Goal: Check status: Check status

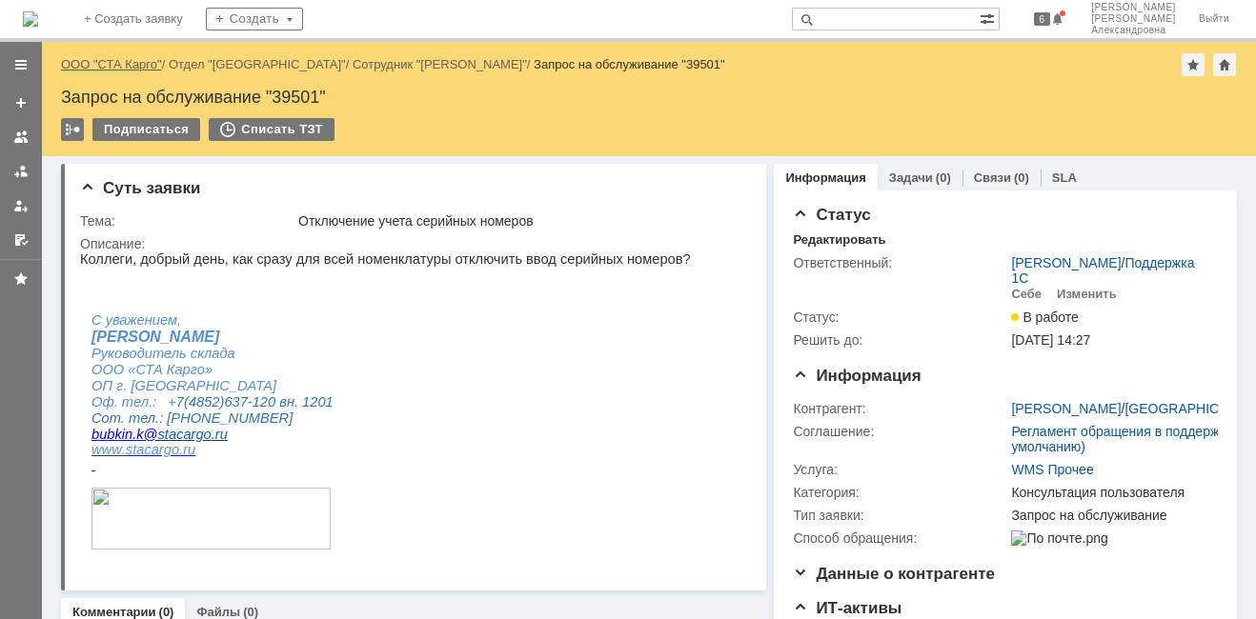
click at [147, 65] on link "ООО "СТА Карго"" at bounding box center [111, 64] width 101 height 14
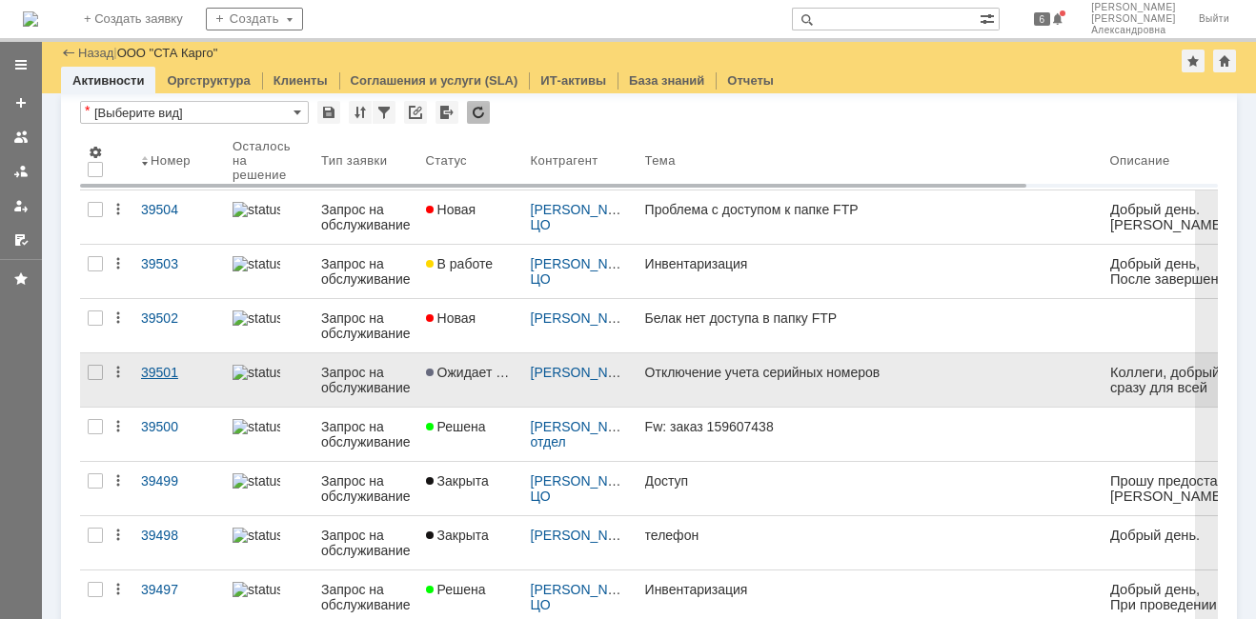
scroll to position [95, 0]
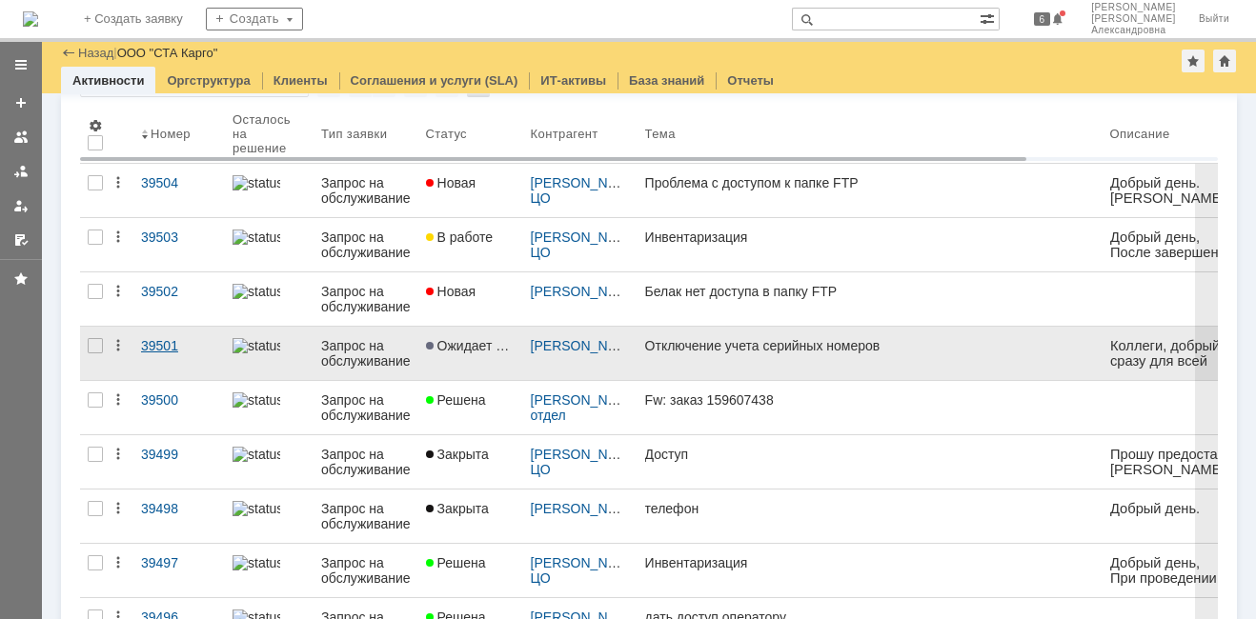
click at [188, 366] on link "39501" at bounding box center [178, 353] width 91 height 53
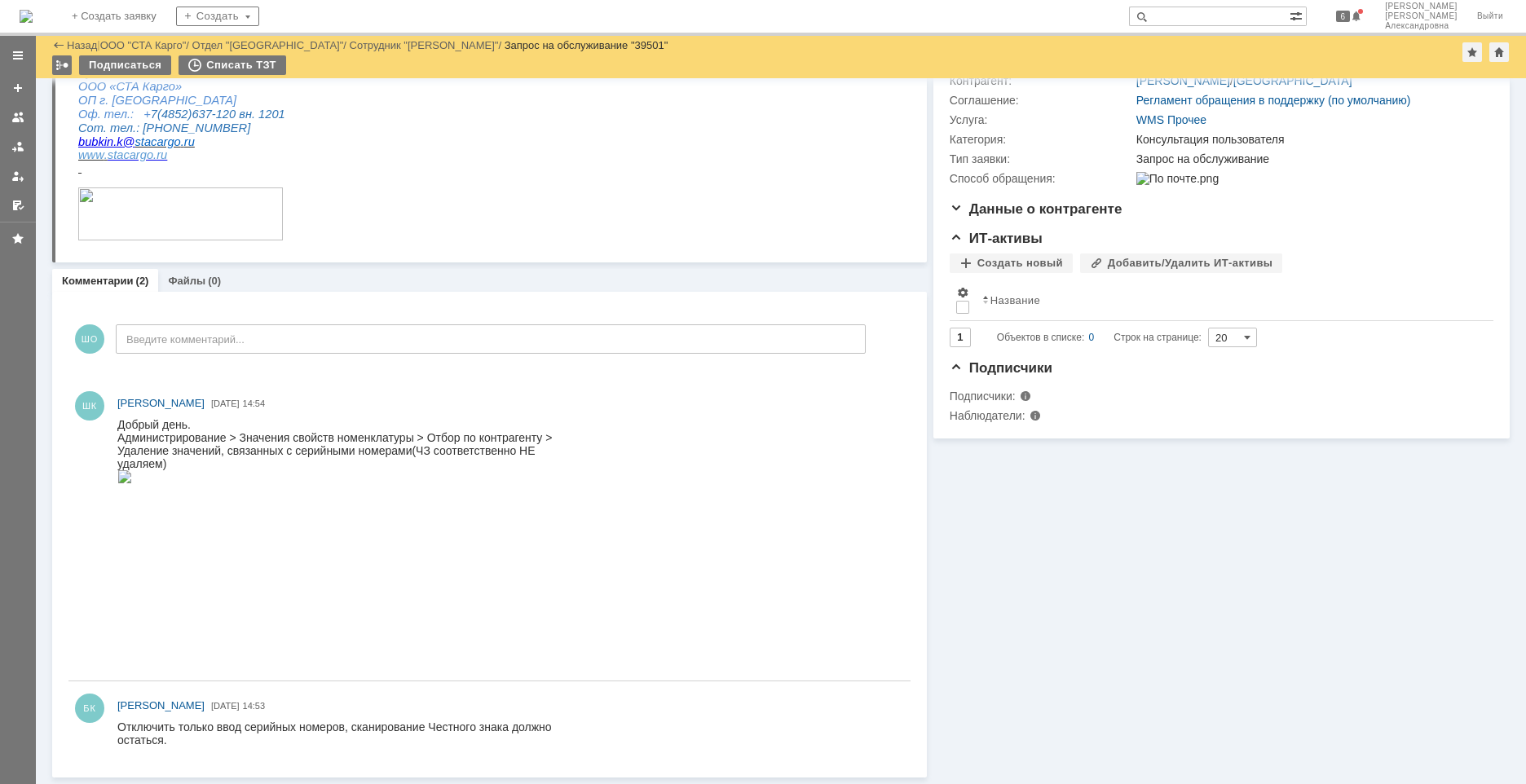
scroll to position [221, 0]
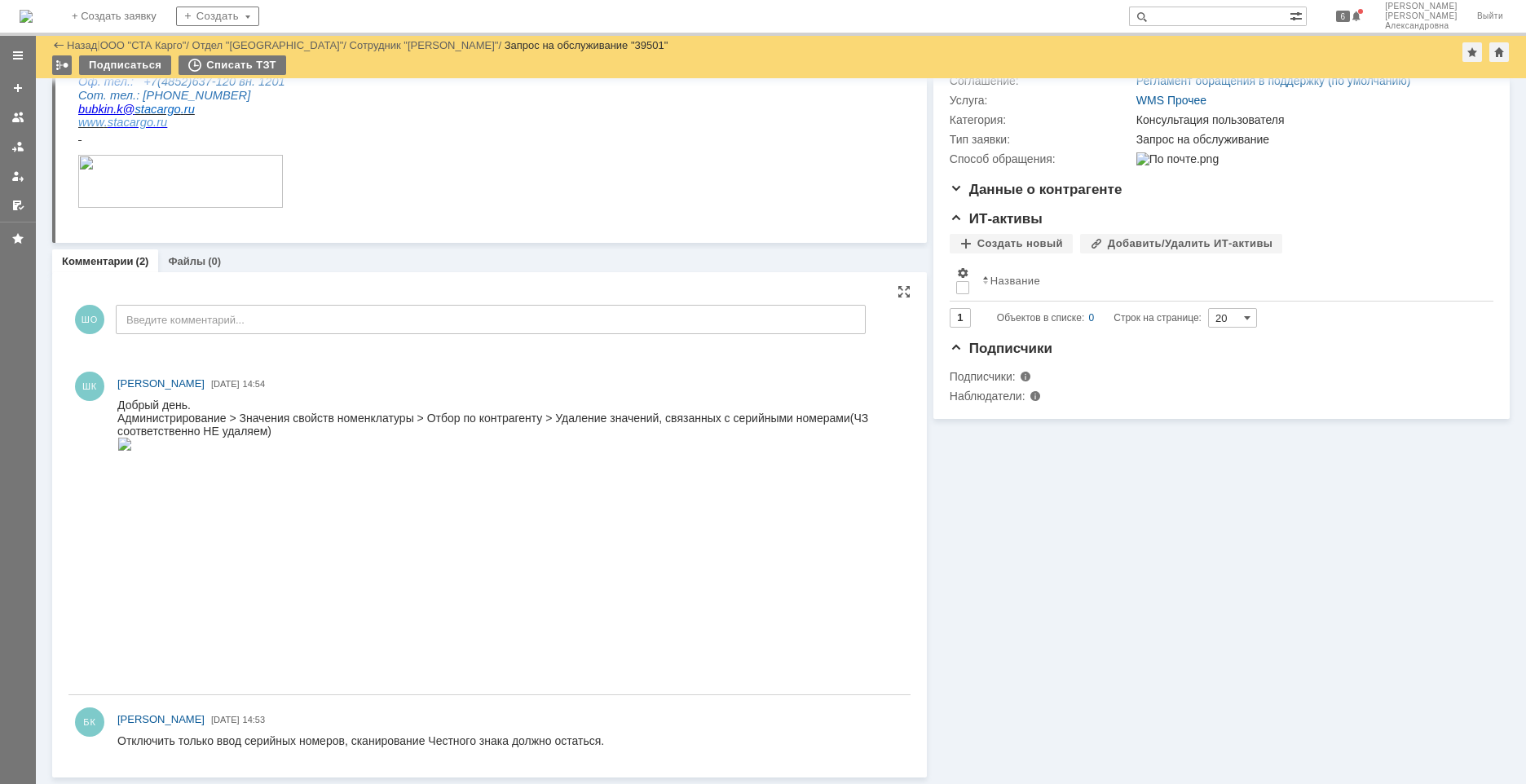
click at [132, 451] on img at bounding box center [124, 444] width 15 height 13
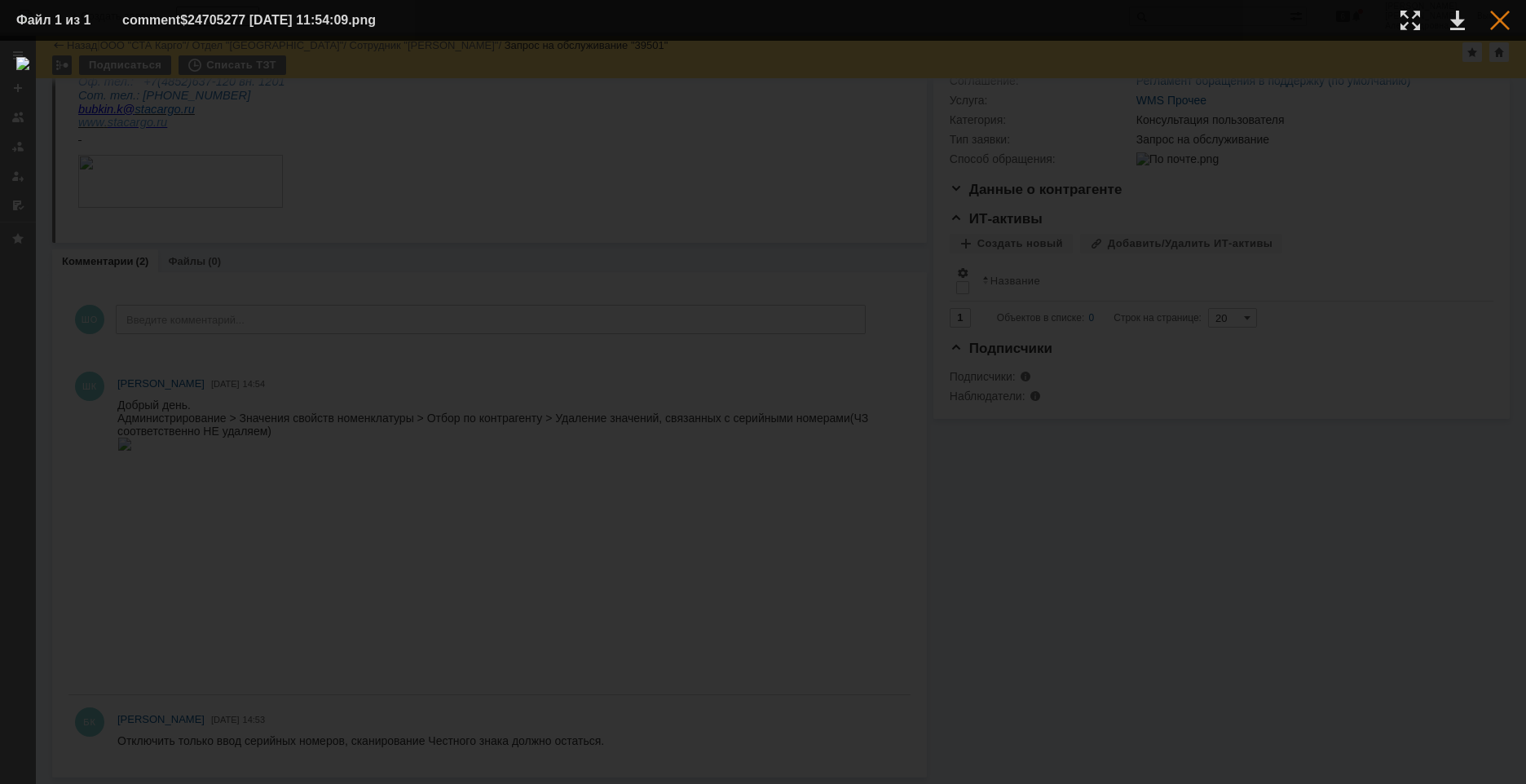
click at [1074, 20] on div at bounding box center [1499, 20] width 20 height 20
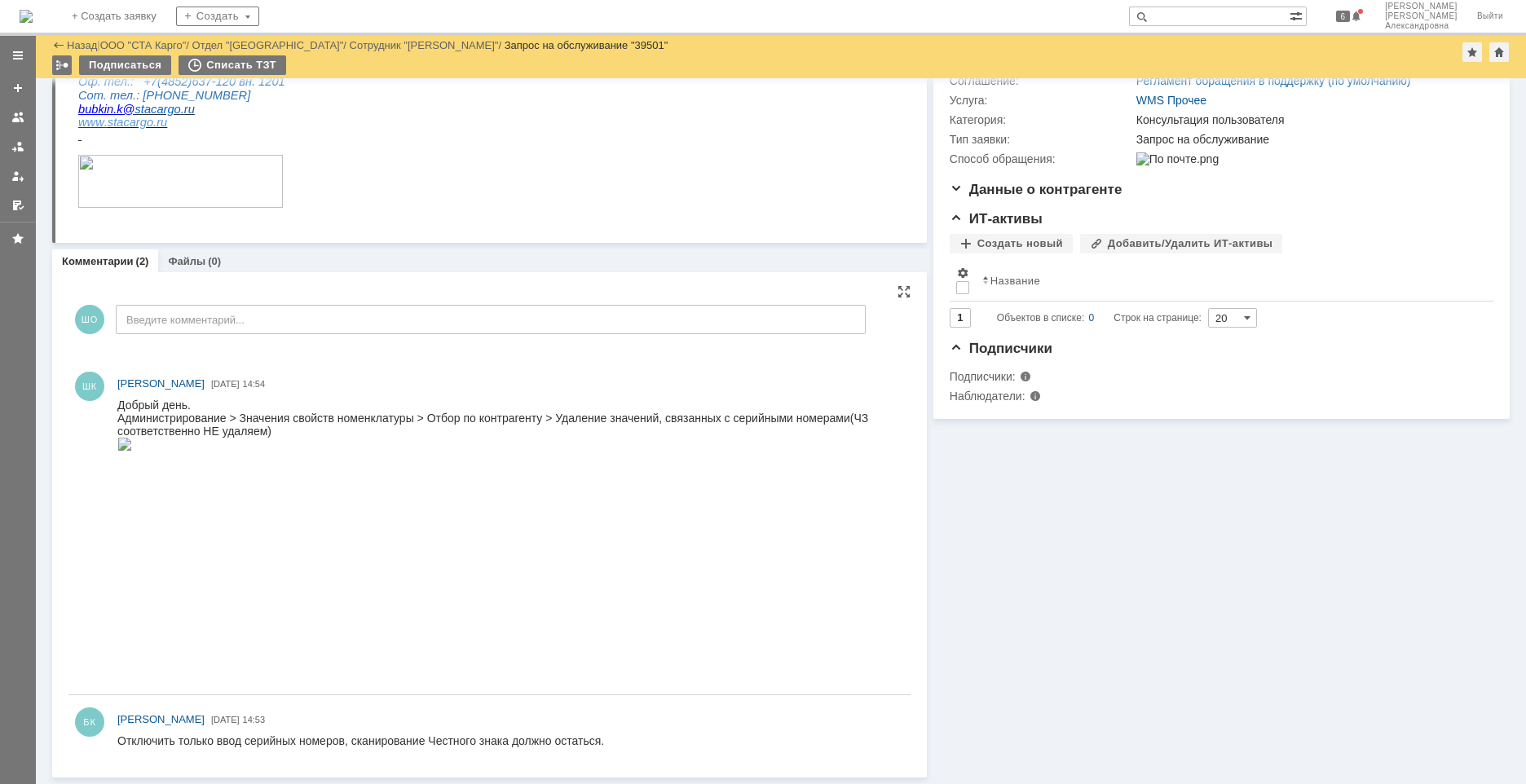
click at [132, 451] on img at bounding box center [124, 444] width 15 height 13
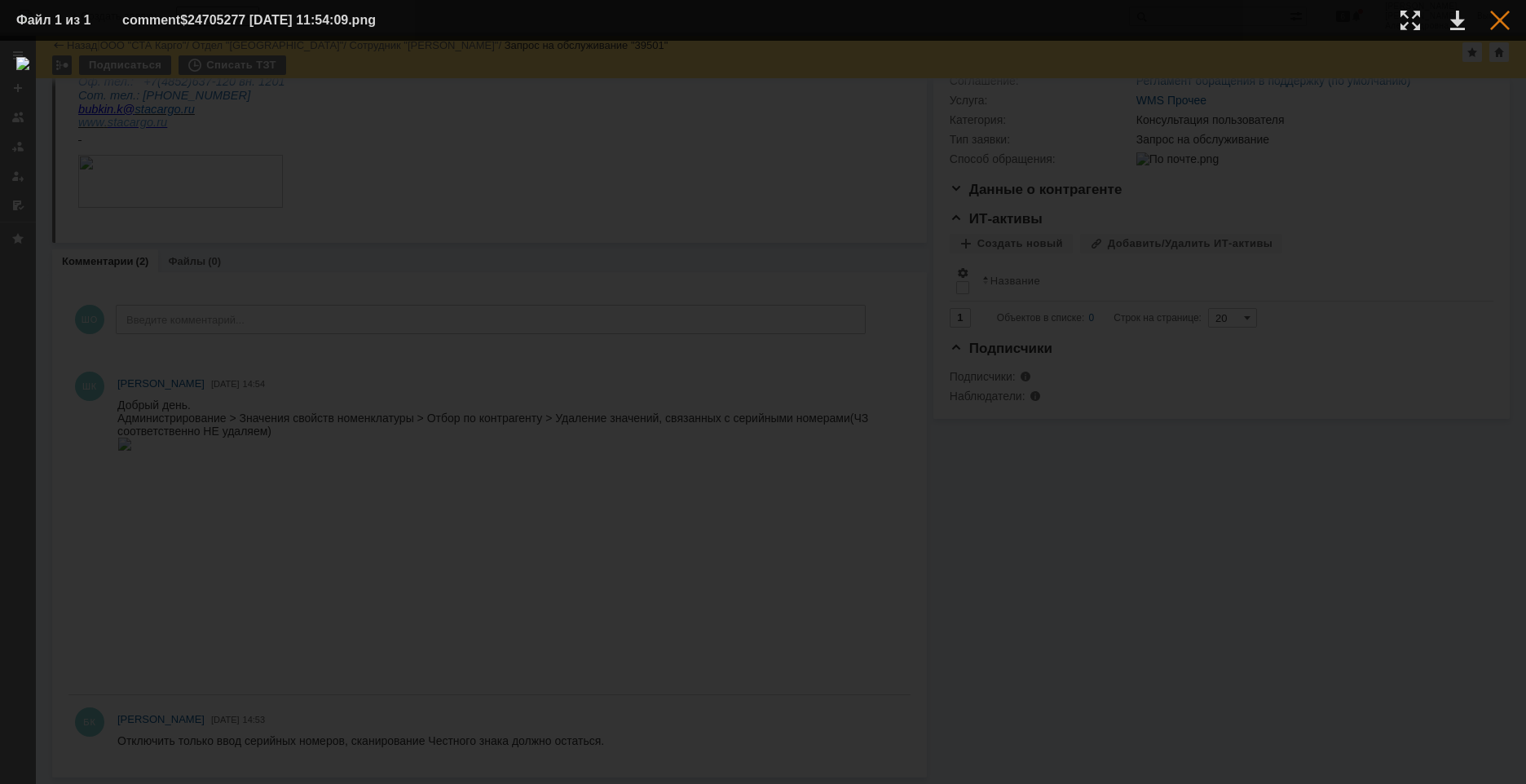
click at [1074, 25] on div at bounding box center [1499, 20] width 20 height 20
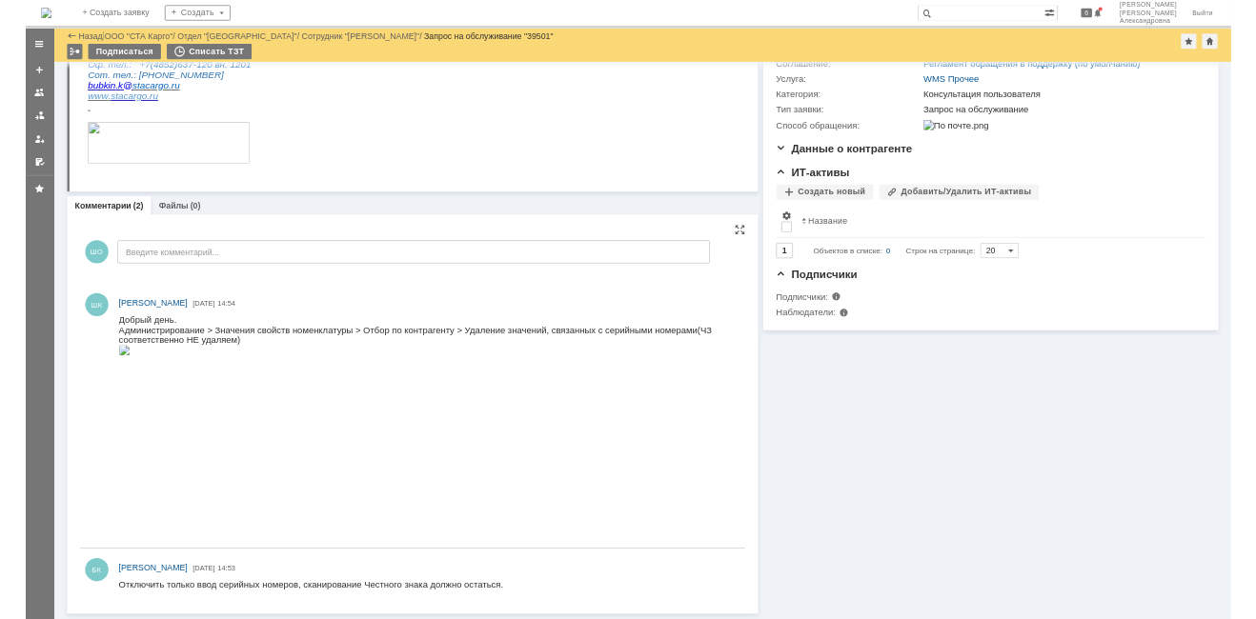
scroll to position [0, 0]
